Goal: Task Accomplishment & Management: Manage account settings

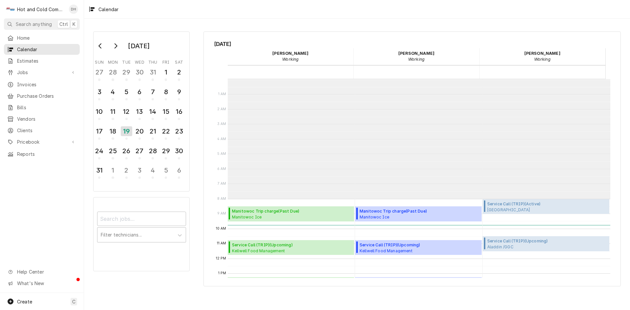
scroll to position [120, 0]
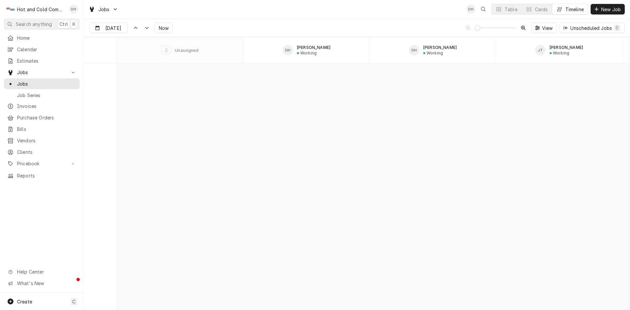
scroll to position [5141, 0]
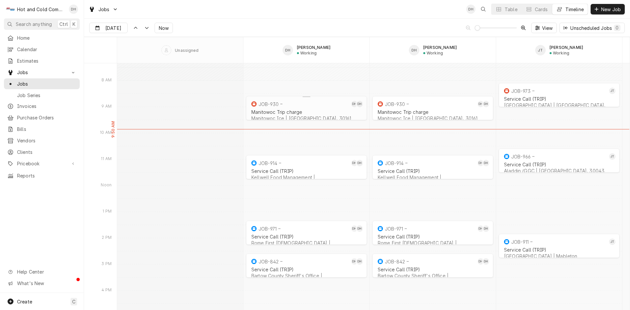
click at [318, 109] on div "Manitowoc Trip charge Manitowoc Ice | Rome, 30161" at bounding box center [306, 115] width 113 height 14
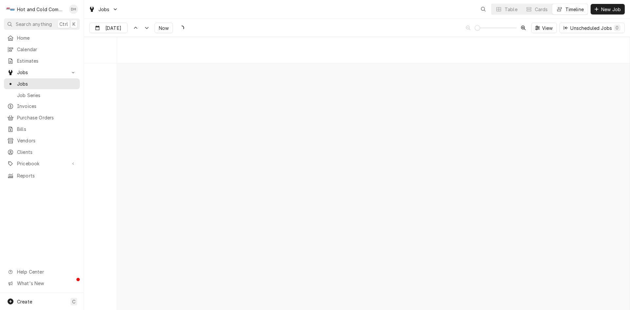
scroll to position [5141, 0]
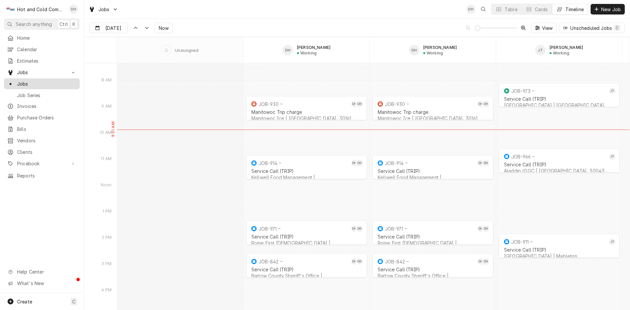
click at [26, 80] on span "Jobs" at bounding box center [46, 83] width 59 height 7
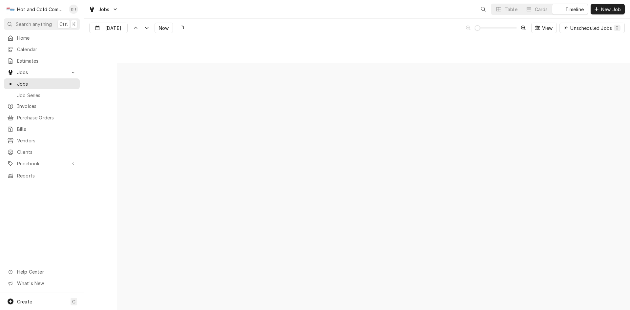
scroll to position [5141, 0]
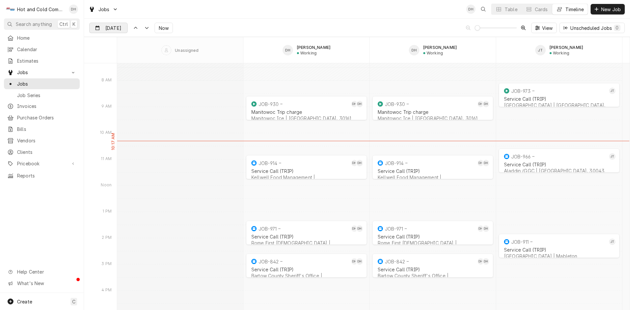
click at [119, 28] on div "Dynamic Content Wrapper" at bounding box center [122, 28] width 9 height 11
click at [130, 105] on div "20" at bounding box center [131, 105] width 9 height 9
type input "Aug 20"
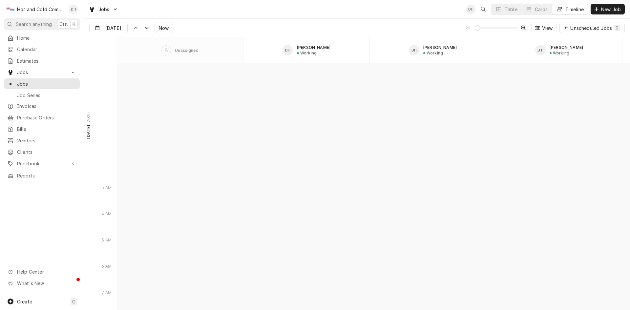
scroll to position [5668, 0]
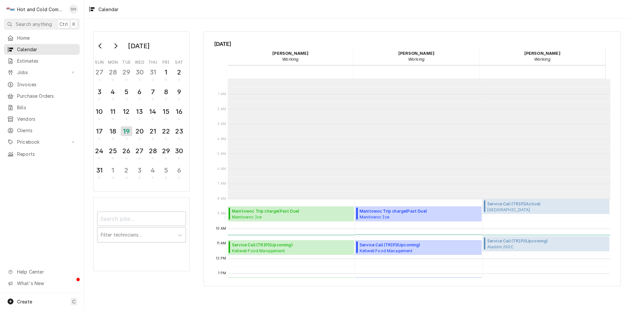
scroll to position [120, 0]
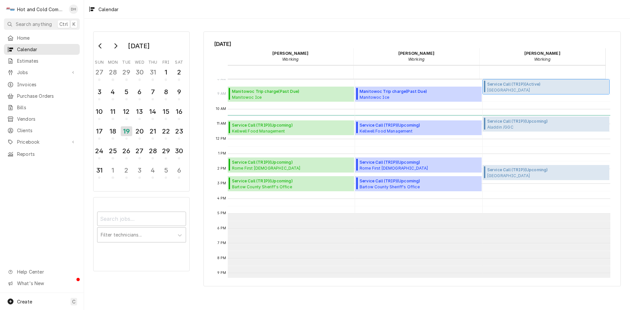
click at [531, 88] on span "Barnsley Resort Rice House / 597 Barnsley Gardens Rd NW, Adairsville, GA 30103" at bounding box center [530, 89] width 86 height 5
click at [530, 86] on span "Service Call (TRIP) ( Active )" at bounding box center [530, 84] width 86 height 6
click at [518, 85] on span "Service Call (TRIP) ( Active )" at bounding box center [530, 84] width 86 height 6
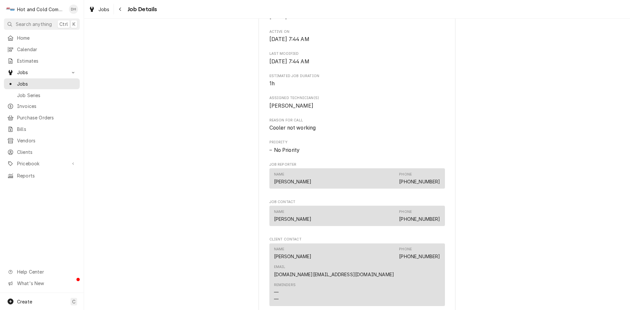
scroll to position [328, 0]
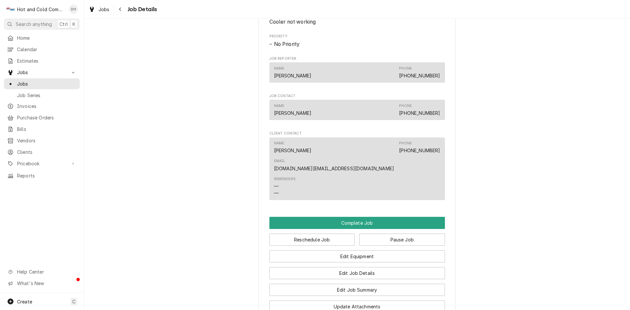
scroll to position [437, 0]
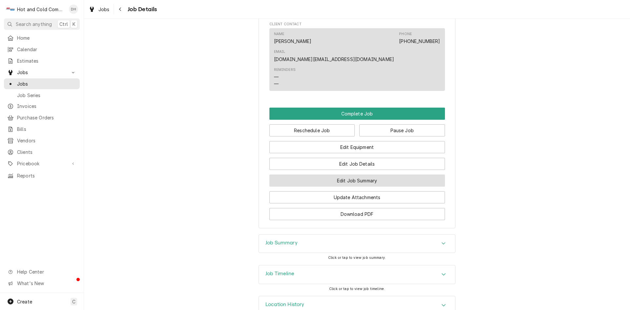
click at [391, 175] on button "Edit Job Summary" at bounding box center [357, 181] width 176 height 12
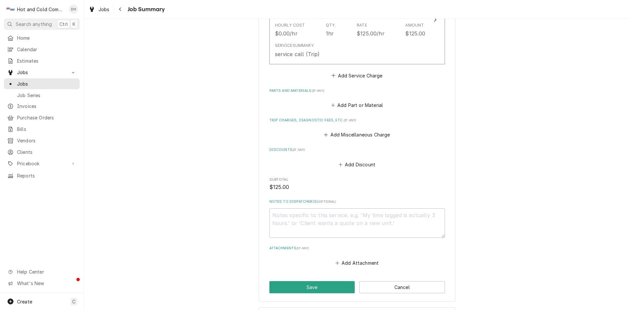
scroll to position [219, 0]
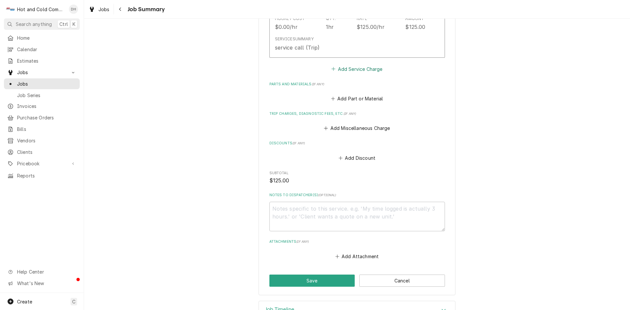
click at [370, 68] on button "Add Service Charge" at bounding box center [356, 68] width 53 height 9
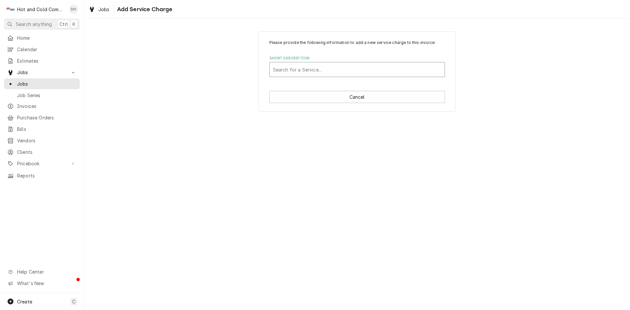
click at [390, 69] on div "Short Description" at bounding box center [357, 70] width 168 height 12
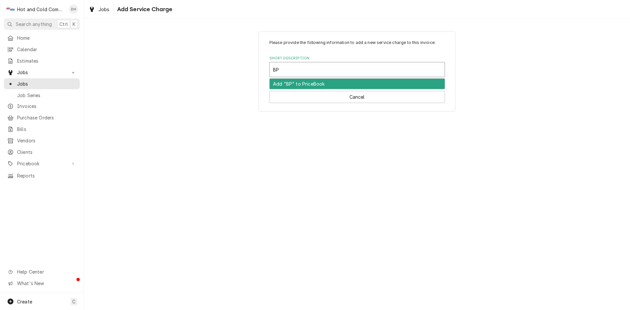
type input "B"
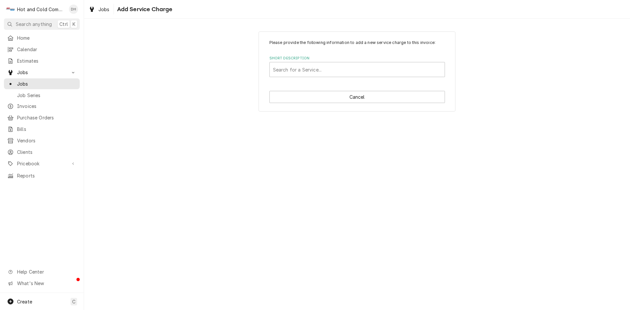
click at [549, 129] on div "Please provide the following information to add a new service charge to this in…" at bounding box center [357, 164] width 546 height 291
click at [367, 99] on button "Cancel" at bounding box center [357, 97] width 176 height 12
type textarea "x"
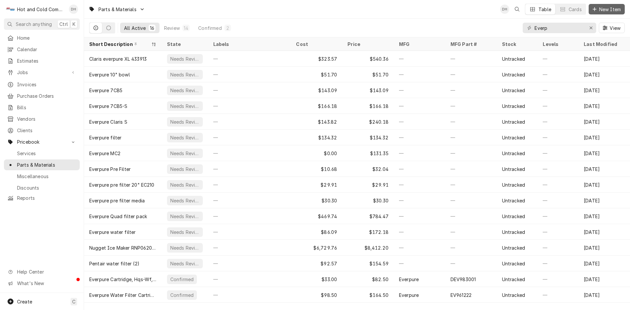
click at [617, 7] on button "New Item" at bounding box center [607, 9] width 36 height 11
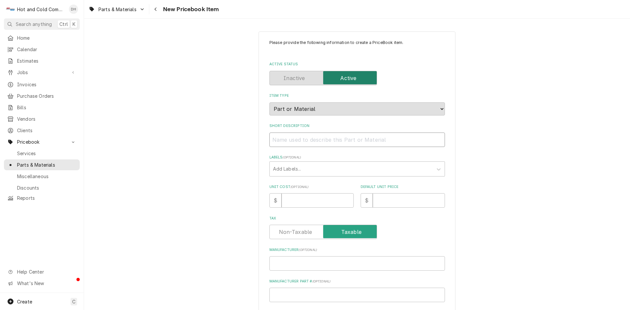
click at [343, 141] on input "Short Description" at bounding box center [357, 140] width 176 height 14
paste input "Delfield 000-CZ0-0246-S Digital Controller, Refrigerator, HU, Dual Defrost"
type textarea "x"
drag, startPoint x: 317, startPoint y: 138, endPoint x: 292, endPoint y: 143, distance: 26.1
click at [292, 143] on input "Delfield 000-CZ0-0246-S Digital Controller, Refrigerator, HU, Dual Defrost" at bounding box center [357, 140] width 176 height 14
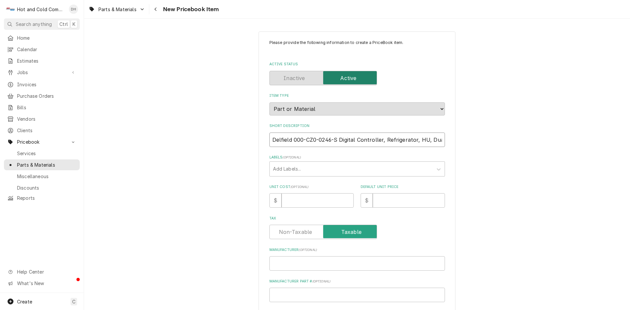
type input "Delfield 000-CZ0-0246-S Digital Controller, Refrigerator, HU, Dual Defrost"
click at [302, 291] on input "Manufacturer Part # ( optional )" at bounding box center [357, 295] width 176 height 14
paste input "000-CZ0-0246-S"
type textarea "x"
type input "000-CZ0-0246-S"
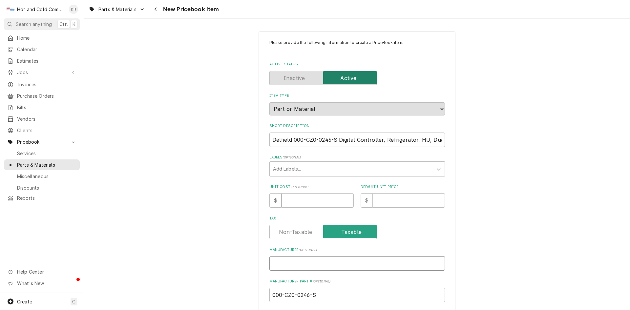
click at [308, 263] on input "Manufacturer ( optional )" at bounding box center [357, 263] width 176 height 14
type textarea "x"
type input "d"
type textarea "x"
type input "dE"
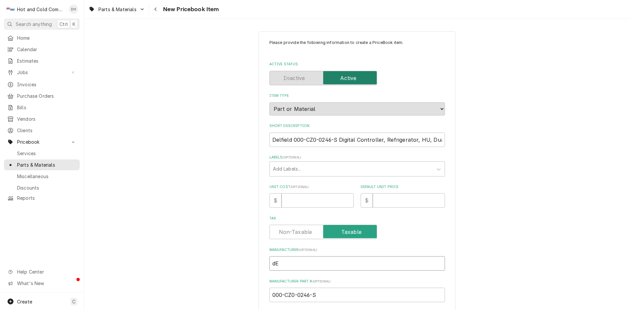
type textarea "x"
type input "dEL"
type textarea "x"
type input "dELF"
type textarea "x"
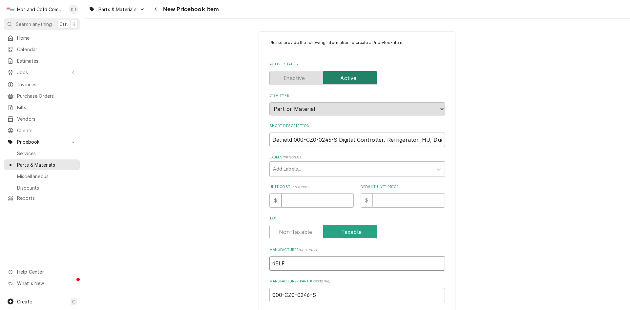
type input "dELFI"
type textarea "x"
type input "dELFIE"
type textarea "x"
type input "dELFIEL"
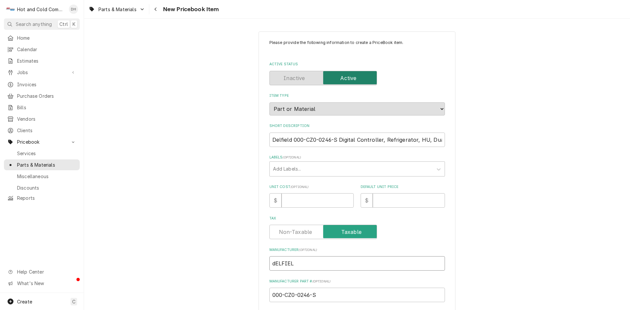
type textarea "x"
type input "dELFIELD"
type textarea "x"
type input "dELFIEL"
type textarea "x"
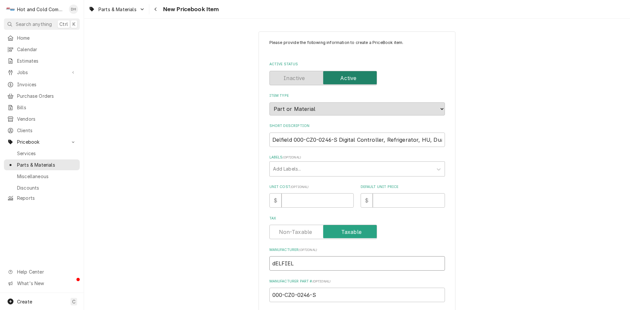
type input "dELFIE"
type textarea "x"
type input "dELFI"
type textarea "x"
type input "dELF"
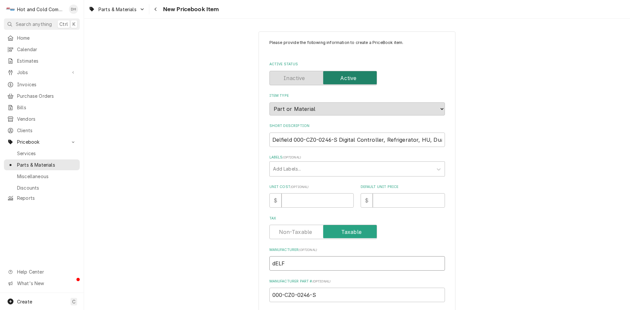
type textarea "x"
type input "dEL"
type textarea "x"
type input "dE"
type textarea "x"
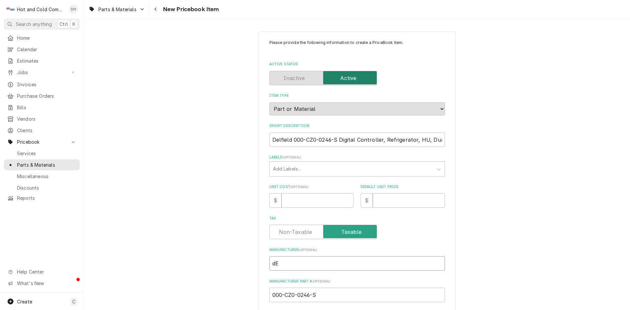
type input "d"
type textarea "x"
type input "D"
type textarea "x"
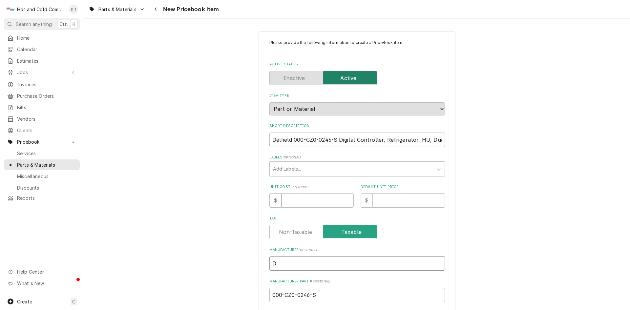
type input "De"
type textarea "x"
type input "Del"
type textarea "x"
type input "Delf"
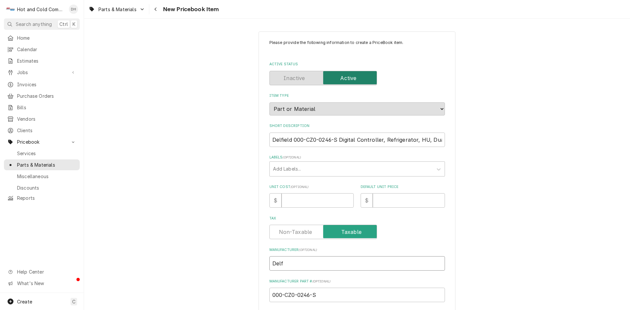
type textarea "x"
type input "Delfi"
type textarea "x"
type input "Delfie"
type textarea "x"
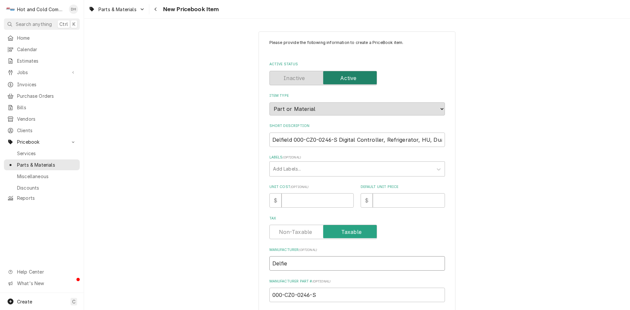
type input "Delfiel"
type textarea "x"
type input "Delfield"
click at [314, 202] on input "Unit Cost ( optional )" at bounding box center [318, 200] width 72 height 14
type textarea "x"
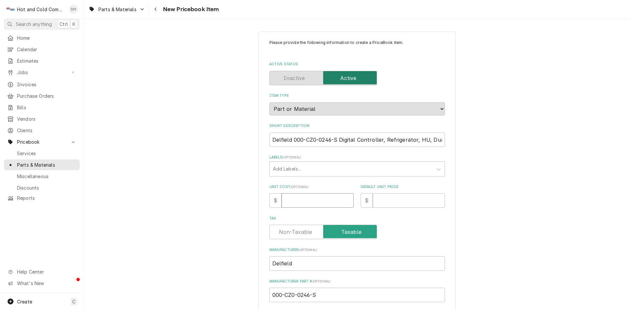
type input "2"
type textarea "x"
type input "26"
type textarea "x"
type input "263"
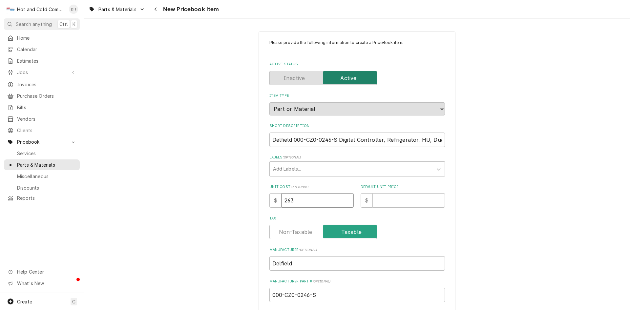
type textarea "x"
type input "263.9"
type textarea "x"
type input "263.94"
type textarea "x"
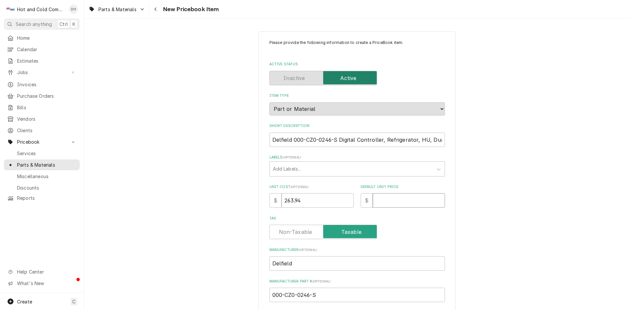
type input "4"
type textarea "x"
type input "44"
type textarea "x"
type input "440"
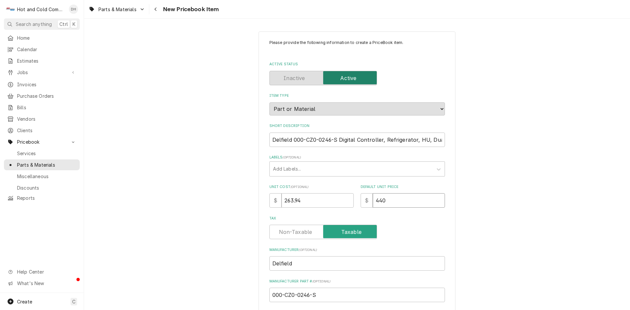
type textarea "x"
type input "440.7"
type textarea "x"
type input "440.78"
drag, startPoint x: 335, startPoint y: 138, endPoint x: 296, endPoint y: 146, distance: 40.1
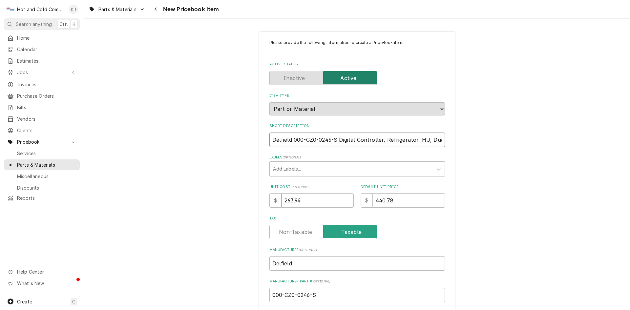
click at [293, 143] on input "Delfield 000-CZ0-0246-S Digital Controller, Refrigerator, HU, Dual Defrost" at bounding box center [357, 140] width 176 height 14
type textarea "x"
type input "Delfield 0 Digital Controller, Refrigerator, HU, Dual Defrost"
type textarea "x"
type input "Delfield Digital Controller, Refrigerator, HU, Dual Defrost"
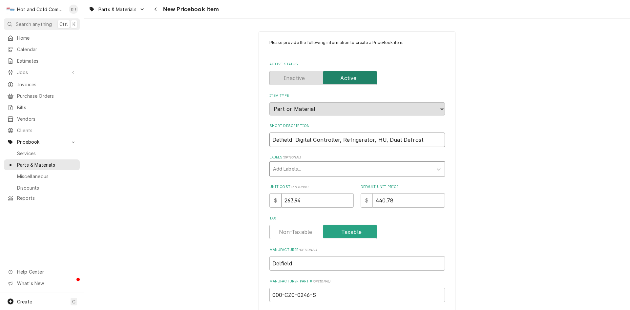
type textarea "x"
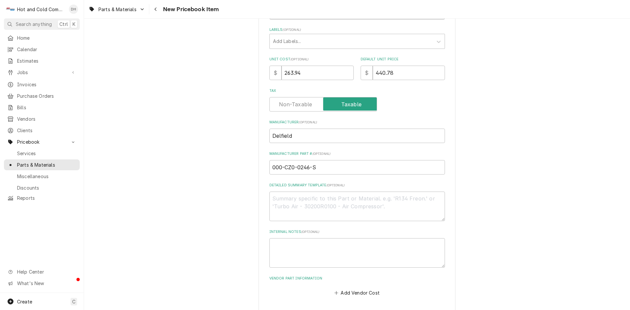
scroll to position [155, 0]
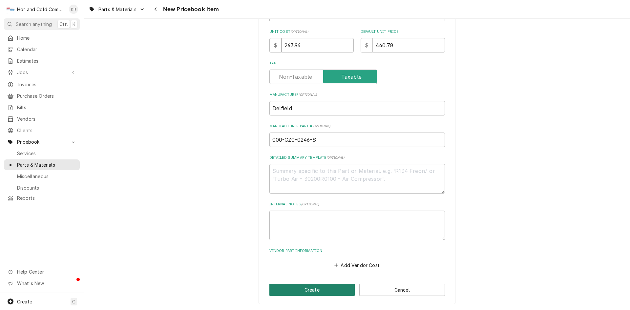
type input "Delfield Digital Controller, Refrigerator, HU, Dual Defrost"
click at [334, 289] on button "Create" at bounding box center [312, 290] width 86 height 12
type textarea "x"
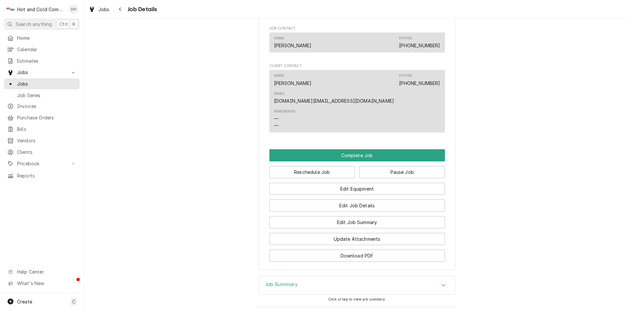
scroll to position [547, 0]
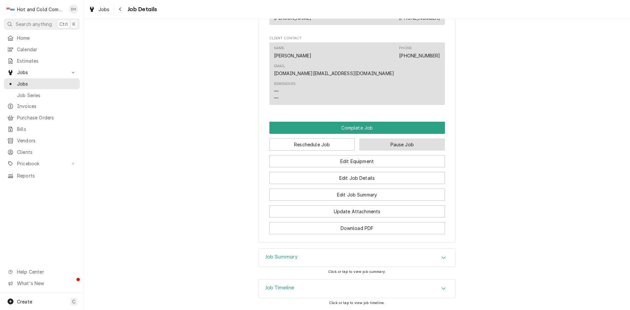
click at [413, 138] on button "Pause Job" at bounding box center [402, 144] width 86 height 12
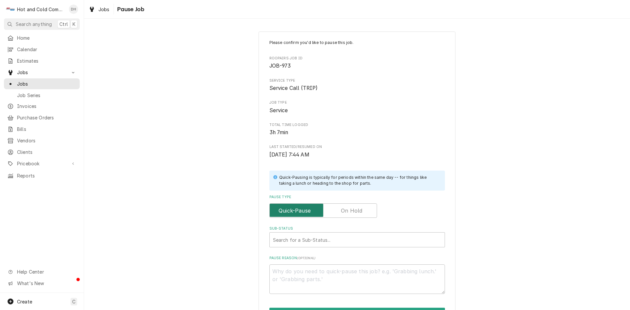
drag, startPoint x: 364, startPoint y: 211, endPoint x: 424, endPoint y: 216, distance: 59.9
click at [365, 211] on input "Pause Type" at bounding box center [323, 210] width 102 height 14
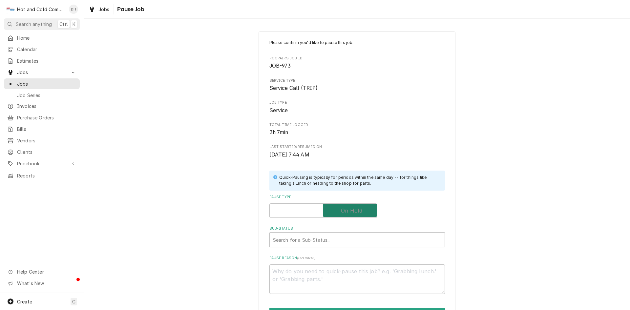
checkbox input "true"
type textarea "x"
drag, startPoint x: 355, startPoint y: 235, endPoint x: 359, endPoint y: 237, distance: 4.3
click at [355, 236] on div "Sub-Status" at bounding box center [357, 240] width 168 height 12
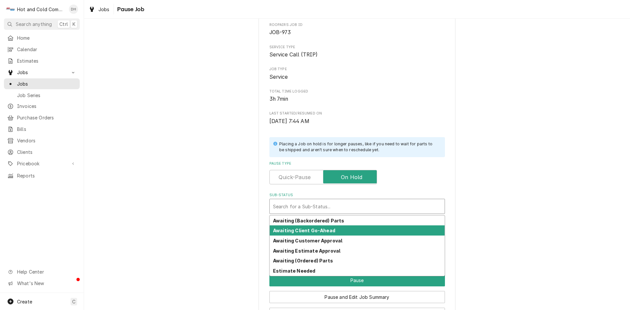
scroll to position [57, 0]
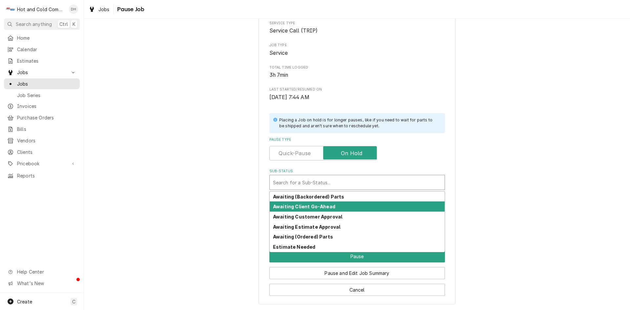
click at [169, 208] on div "Please confirm you'd like to pause this job. Roopairs Job ID JOB-973 Service Ty…" at bounding box center [357, 139] width 546 height 342
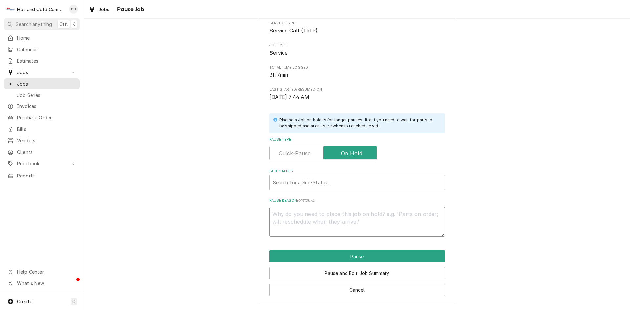
click at [339, 219] on textarea "Pause Reason ( optional )" at bounding box center [357, 222] width 176 height 30
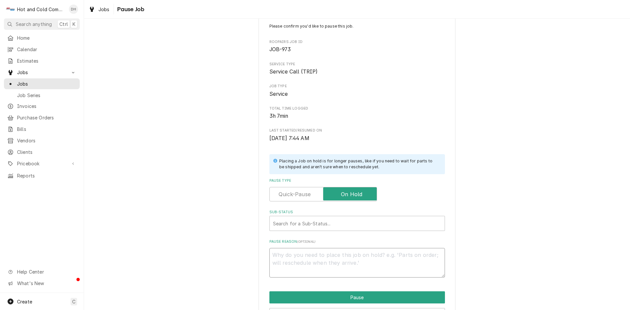
scroll to position [0, 0]
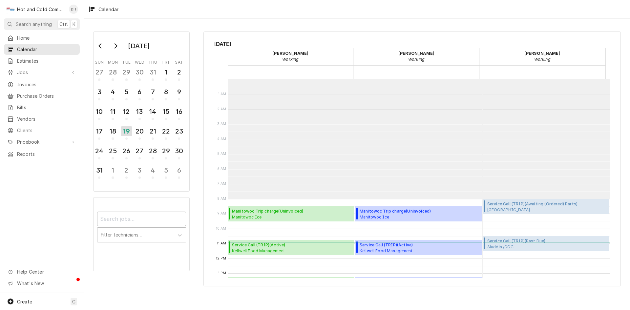
scroll to position [120, 0]
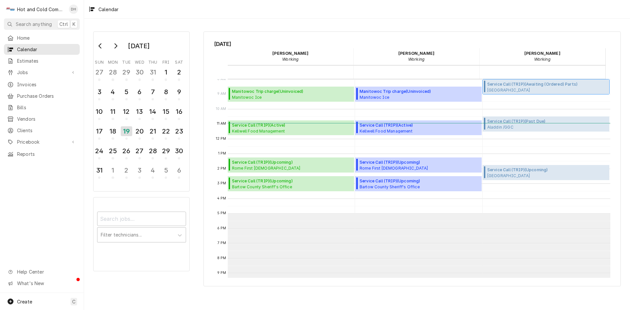
click at [523, 85] on span "Service Call (TRIP) ( Awaiting (Ordered) Parts )" at bounding box center [532, 84] width 90 height 6
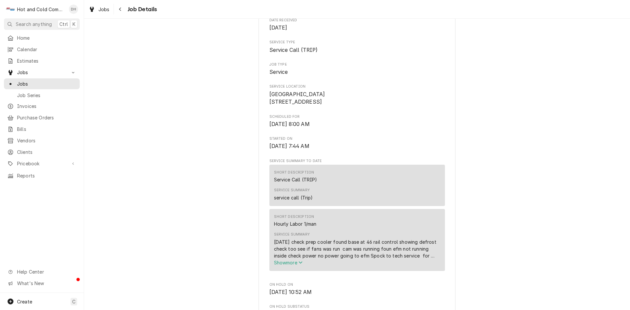
scroll to position [109, 0]
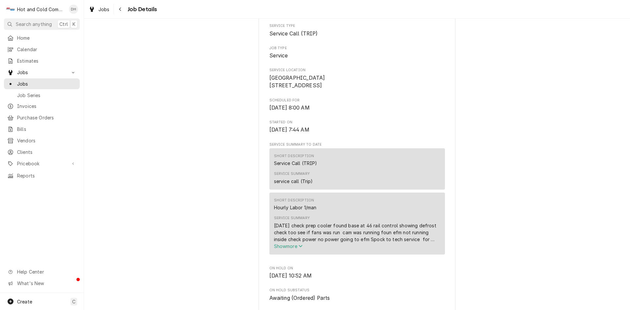
click at [300, 248] on icon "Service Summary" at bounding box center [301, 246] width 4 height 5
